Goal: Task Accomplishment & Management: Manage account settings

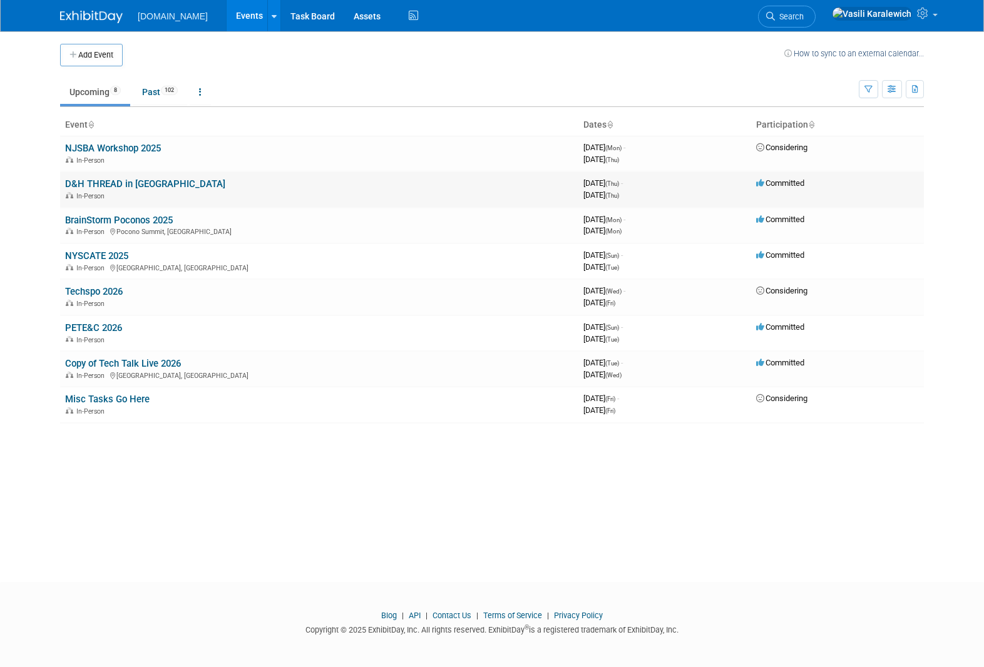
click at [289, 191] on div "In-Person" at bounding box center [319, 195] width 508 height 10
click at [132, 190] on td "D&H THREAD in Hershey In-Person" at bounding box center [319, 190] width 518 height 36
click at [138, 187] on link "D&H THREAD in [GEOGRAPHIC_DATA]" at bounding box center [145, 183] width 160 height 11
click at [138, 145] on link "NJSBA Workshop 2025" at bounding box center [113, 148] width 96 height 11
click at [163, 220] on link "BrainStorm Poconos 2025" at bounding box center [119, 220] width 108 height 11
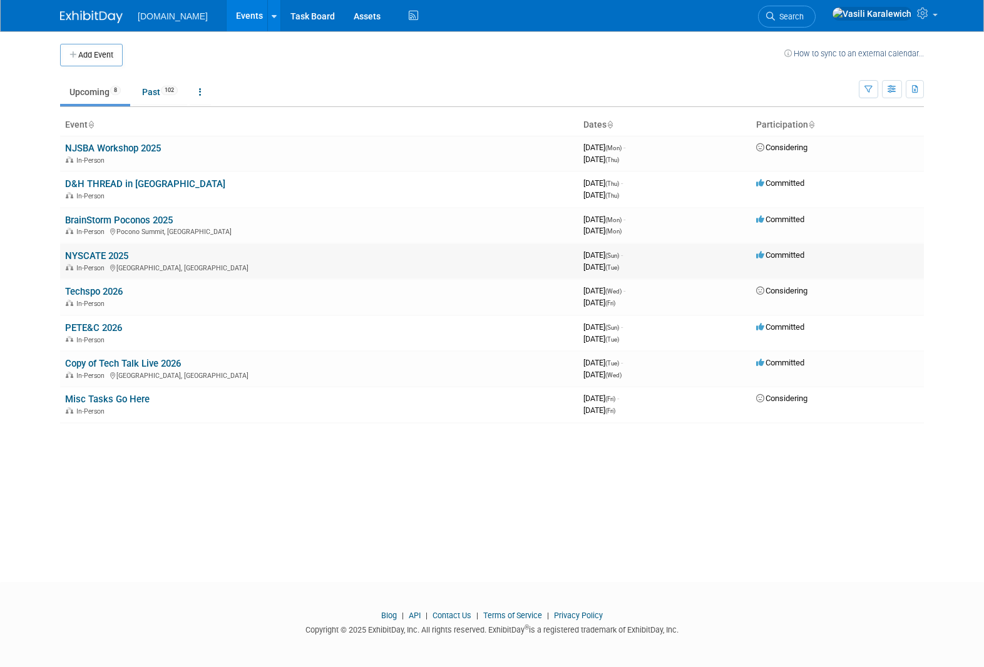
click at [119, 249] on td "NYSCATE 2025 In-Person Verona, NY" at bounding box center [319, 262] width 518 height 36
click at [121, 254] on link "NYSCATE 2025" at bounding box center [96, 255] width 63 height 11
click at [116, 283] on td "Techspo 2026 In-Person" at bounding box center [319, 297] width 518 height 36
click at [116, 290] on link "Techspo 2026" at bounding box center [94, 291] width 58 height 11
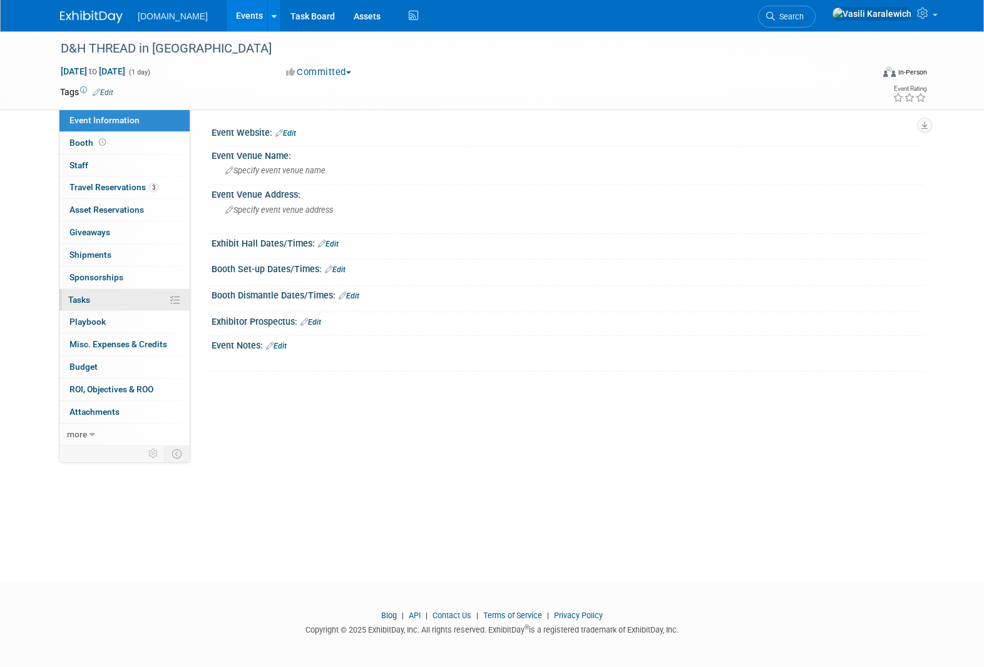
click at [136, 301] on link "0% Tasks 0%" at bounding box center [124, 300] width 130 height 22
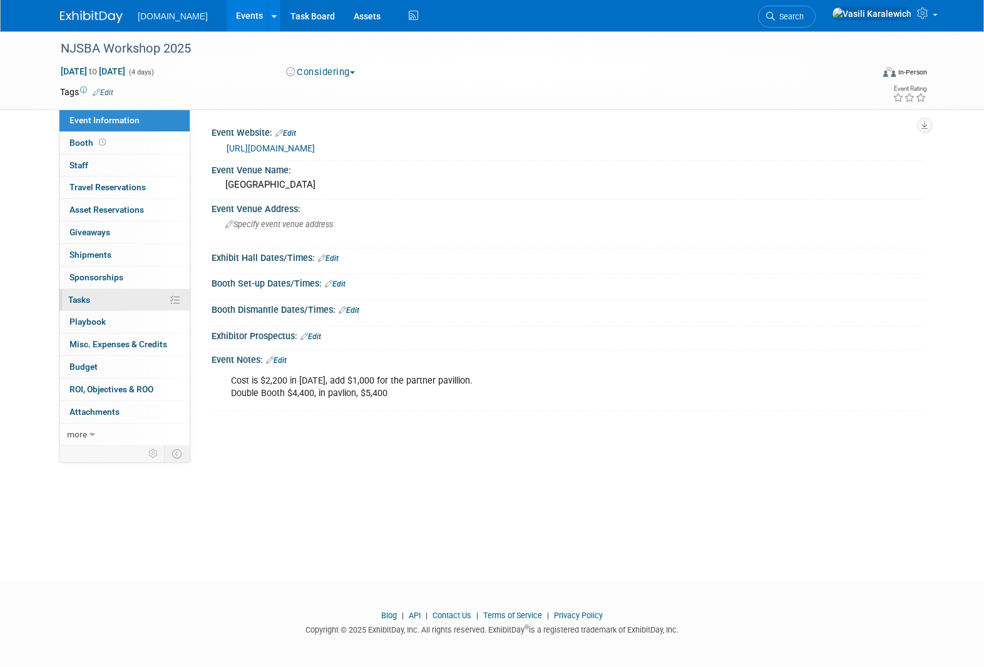
click at [125, 295] on link "0% Tasks 0%" at bounding box center [124, 300] width 130 height 22
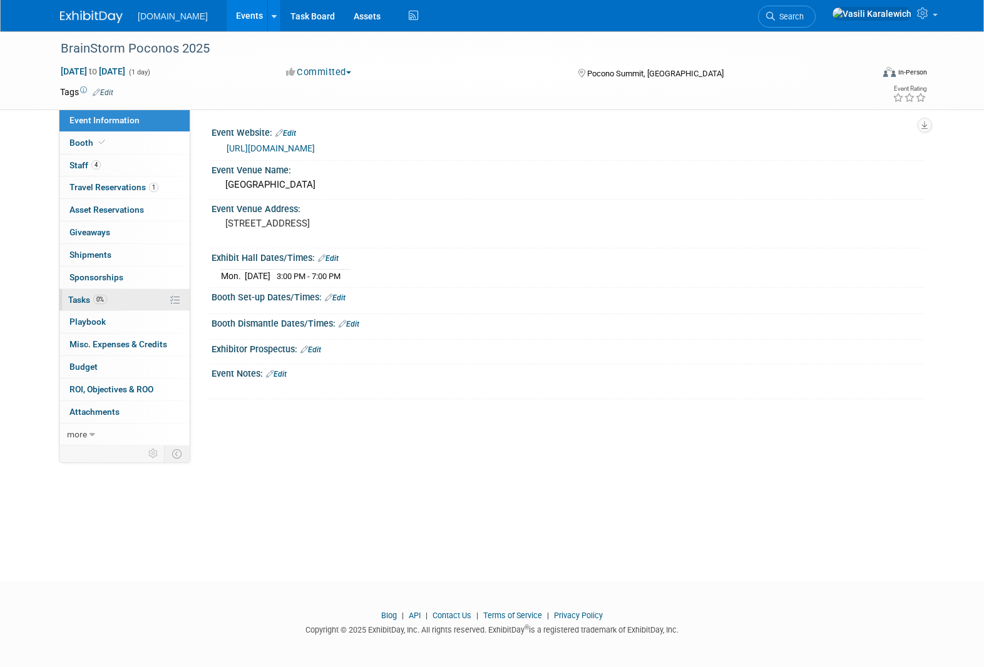
click at [153, 306] on link "0% Tasks 0%" at bounding box center [124, 300] width 130 height 22
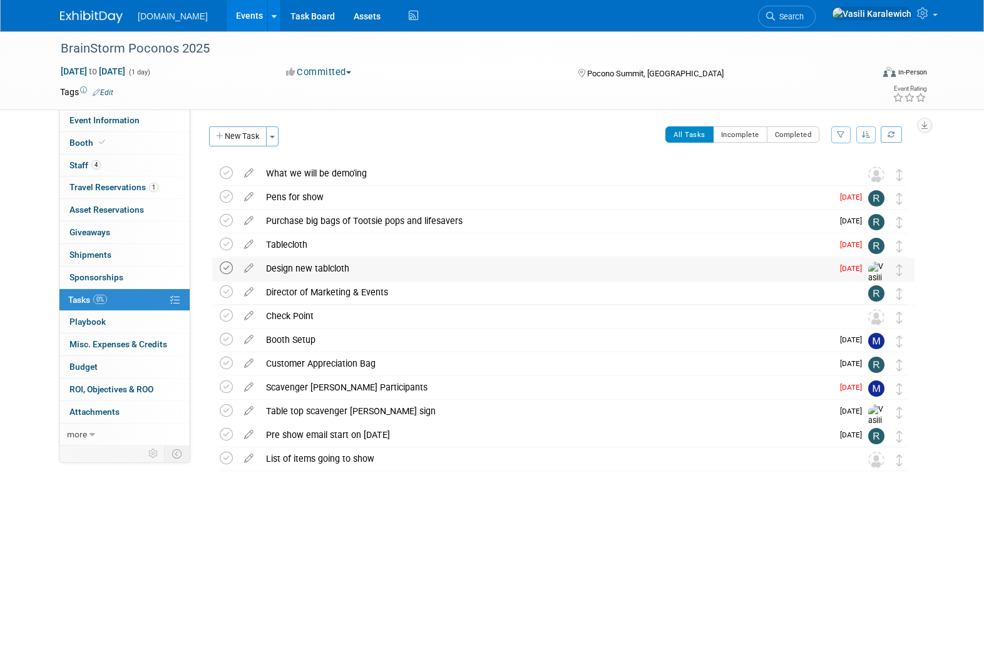
click at [228, 269] on icon at bounding box center [226, 268] width 13 height 13
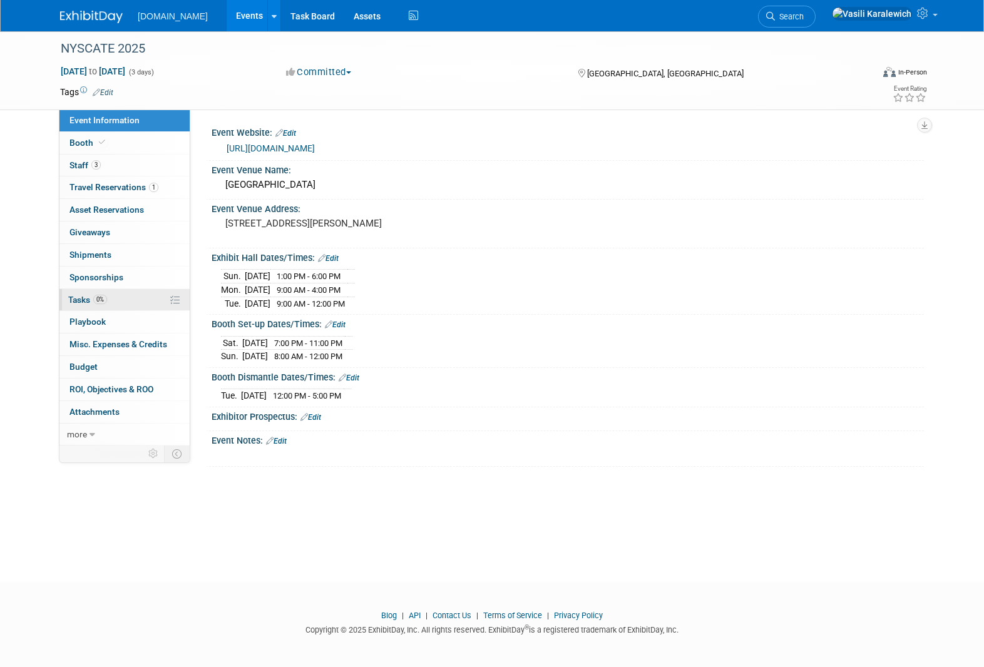
click at [150, 301] on link "0% Tasks 0%" at bounding box center [124, 300] width 130 height 22
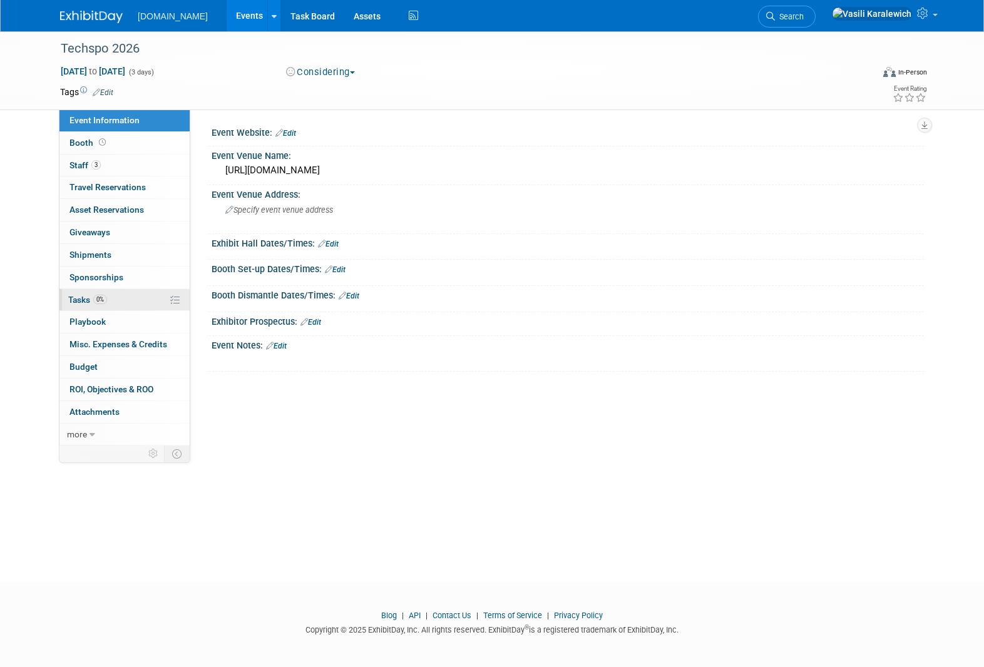
click at [124, 293] on link "0% Tasks 0%" at bounding box center [124, 300] width 130 height 22
